Goal: Task Accomplishment & Management: Complete application form

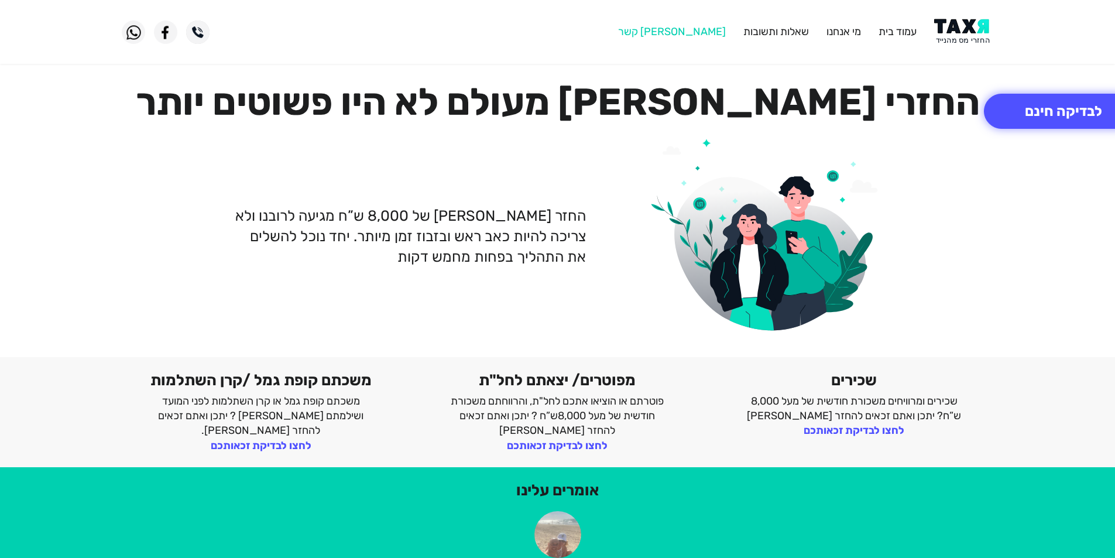
click at [699, 29] on link "[PERSON_NAME] קשר" at bounding box center [672, 31] width 108 height 13
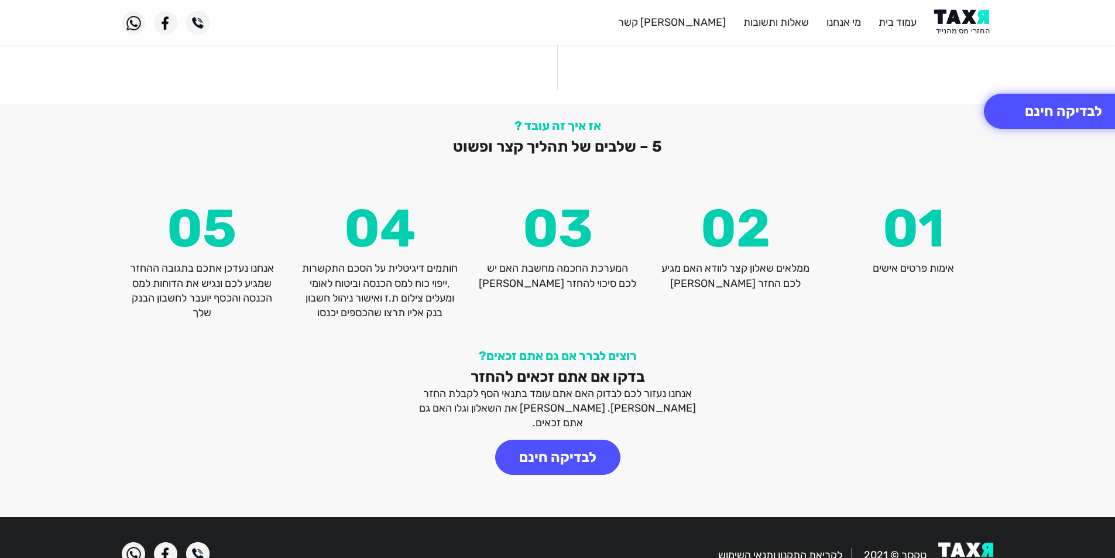
scroll to position [1514, 0]
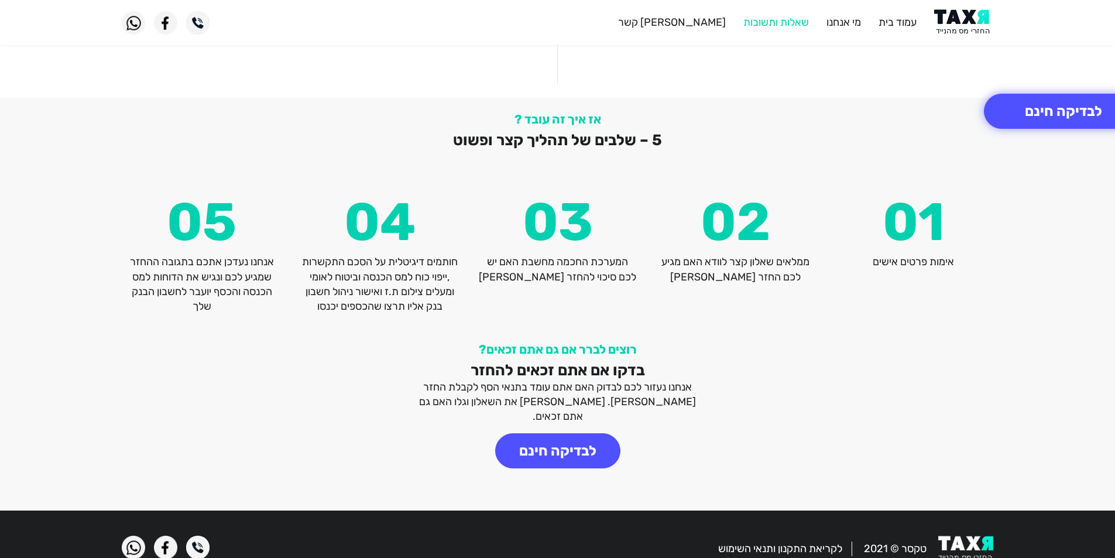
click at [788, 25] on link "שאלות ותשובות" at bounding box center [777, 22] width 66 height 13
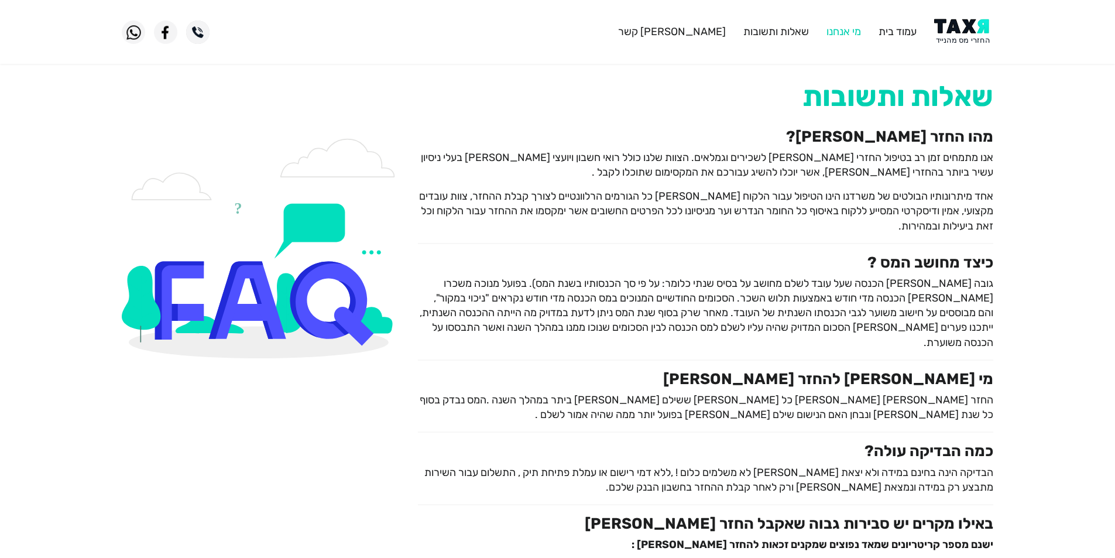
click at [834, 32] on link "מי אנחנו" at bounding box center [844, 31] width 35 height 13
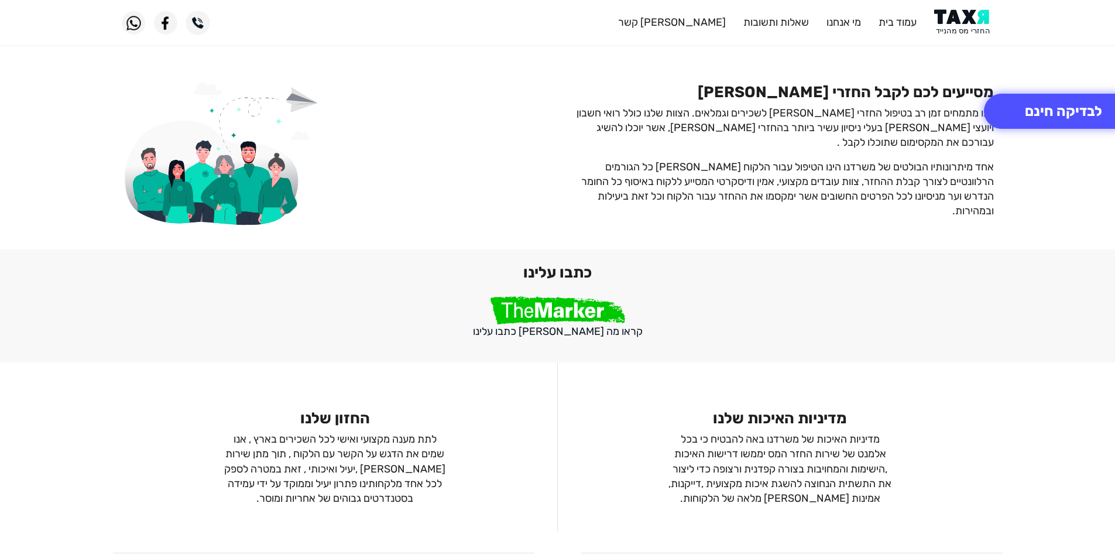
scroll to position [886, 0]
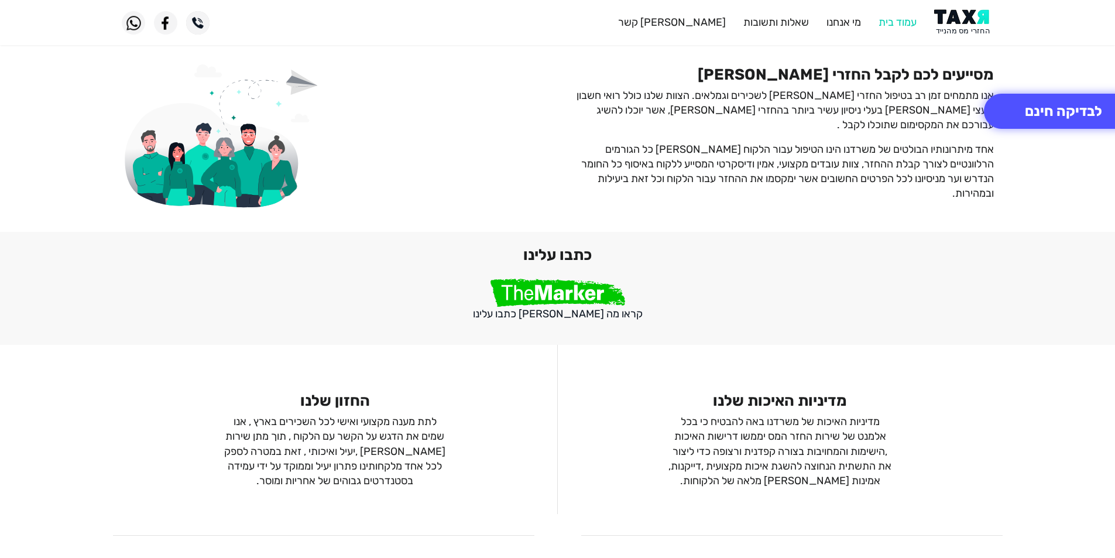
click at [902, 18] on link "עמוד בית" at bounding box center [898, 22] width 38 height 13
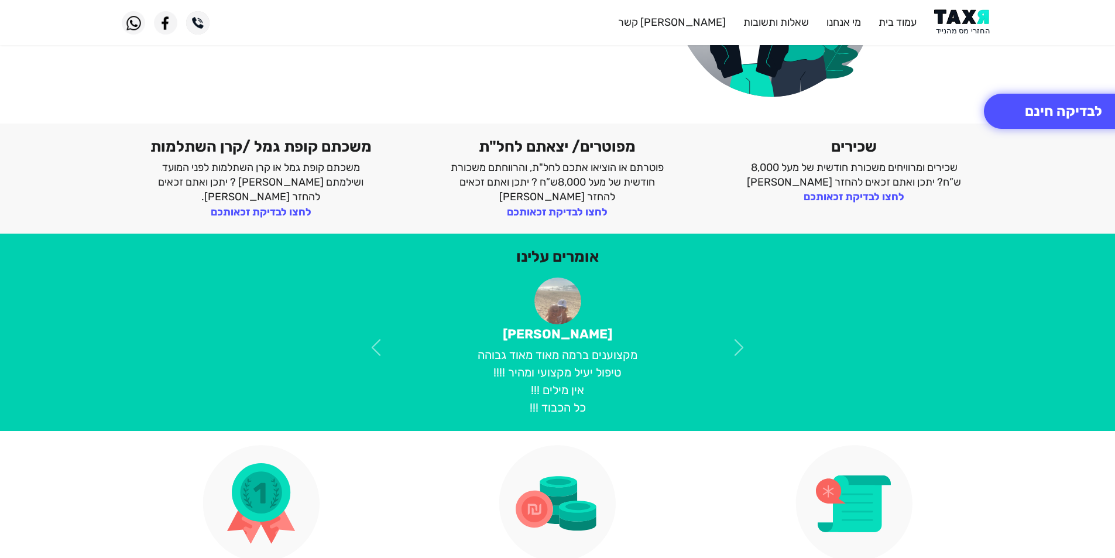
scroll to position [234, 0]
click at [880, 200] on link "לחצו לבדיקת זכאותכם" at bounding box center [854, 196] width 101 height 13
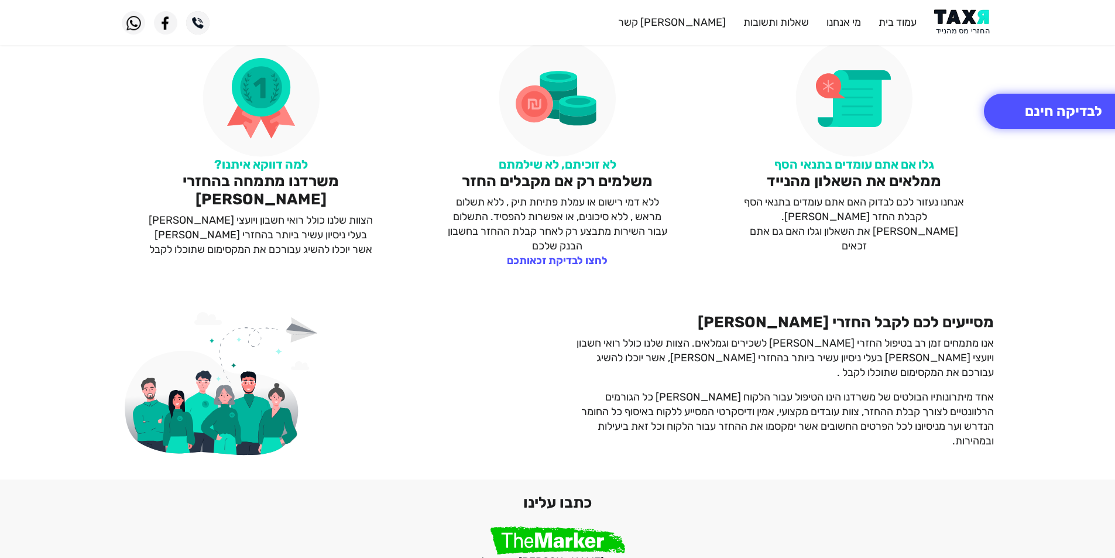
scroll to position [644, 0]
